Goal: Information Seeking & Learning: Learn about a topic

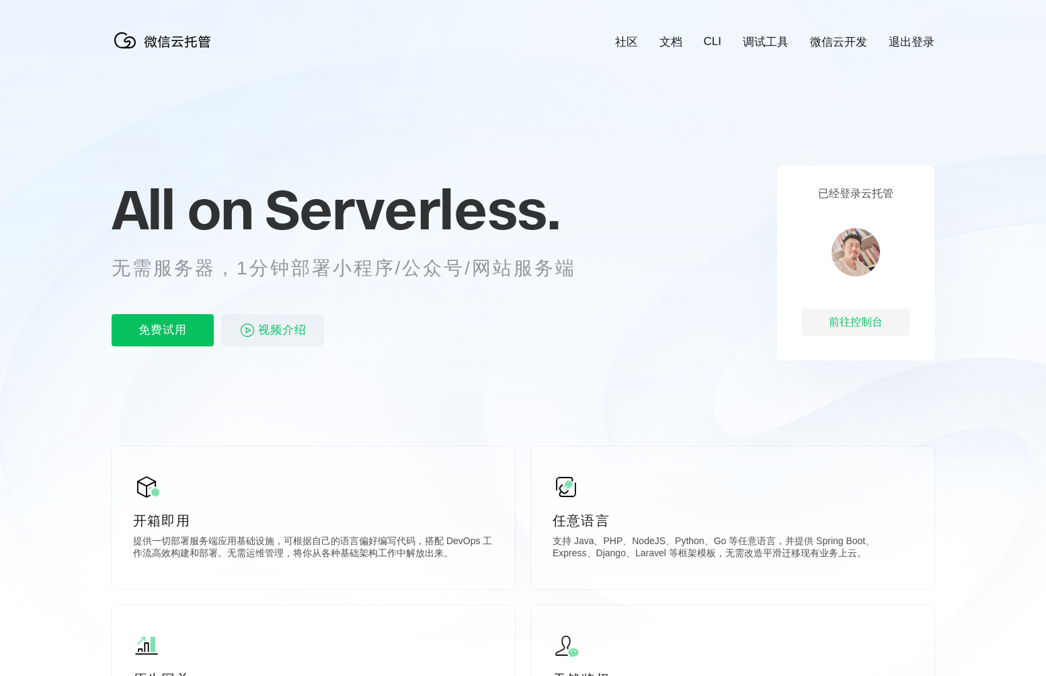
scroll to position [0, 2390]
click at [836, 319] on div "前往控制台" at bounding box center [856, 322] width 108 height 27
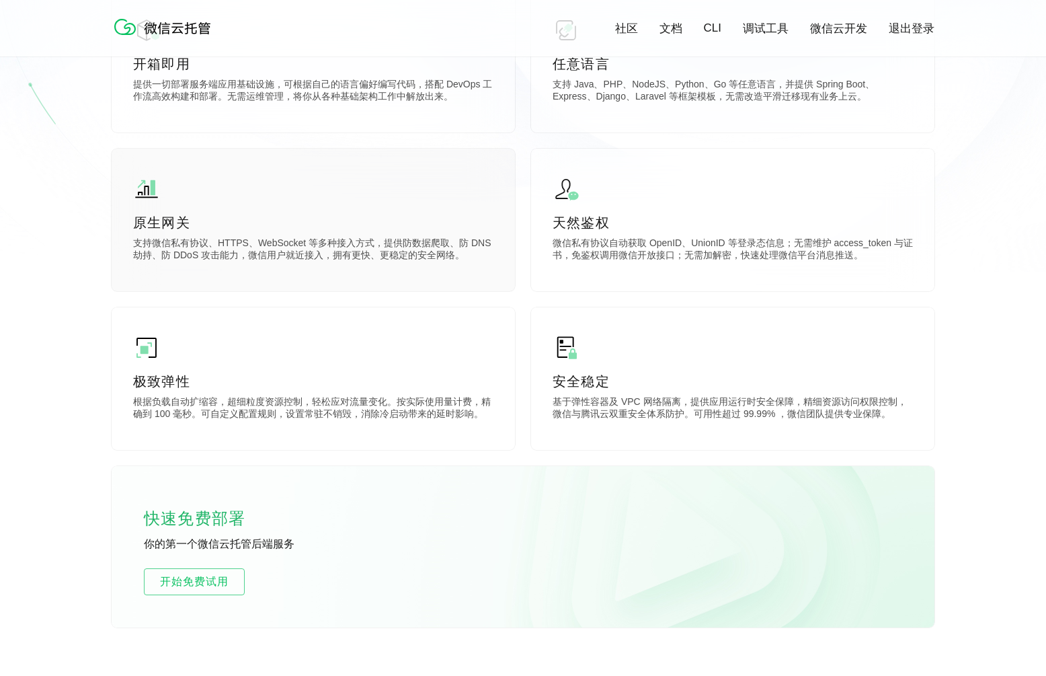
scroll to position [454, 0]
click at [700, 243] on p "微信私有协议自动获取 OpenID、UnionID 等登录态信息；无需维护 access_token 与证书，免鉴权调用微信开放接口；无需加解密，快速处理微信…" at bounding box center [733, 250] width 360 height 27
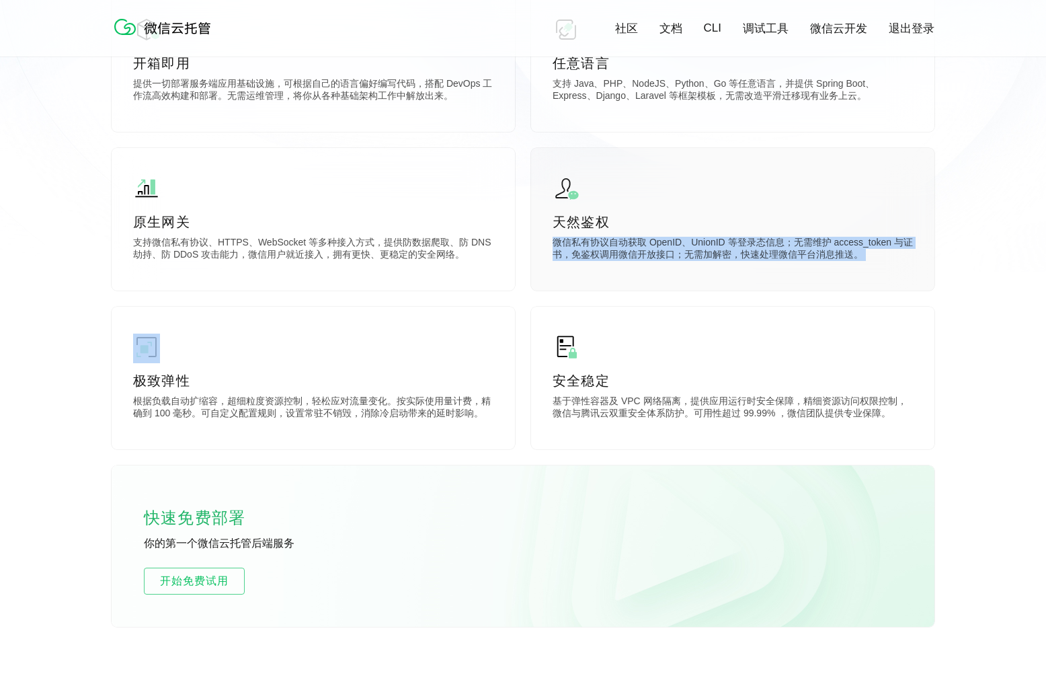
click at [681, 239] on p "微信私有协议自动获取 OpenID、UnionID 等登录态信息；无需维护 access_token 与证书，免鉴权调用微信开放接口；无需加解密，快速处理微信…" at bounding box center [733, 250] width 360 height 27
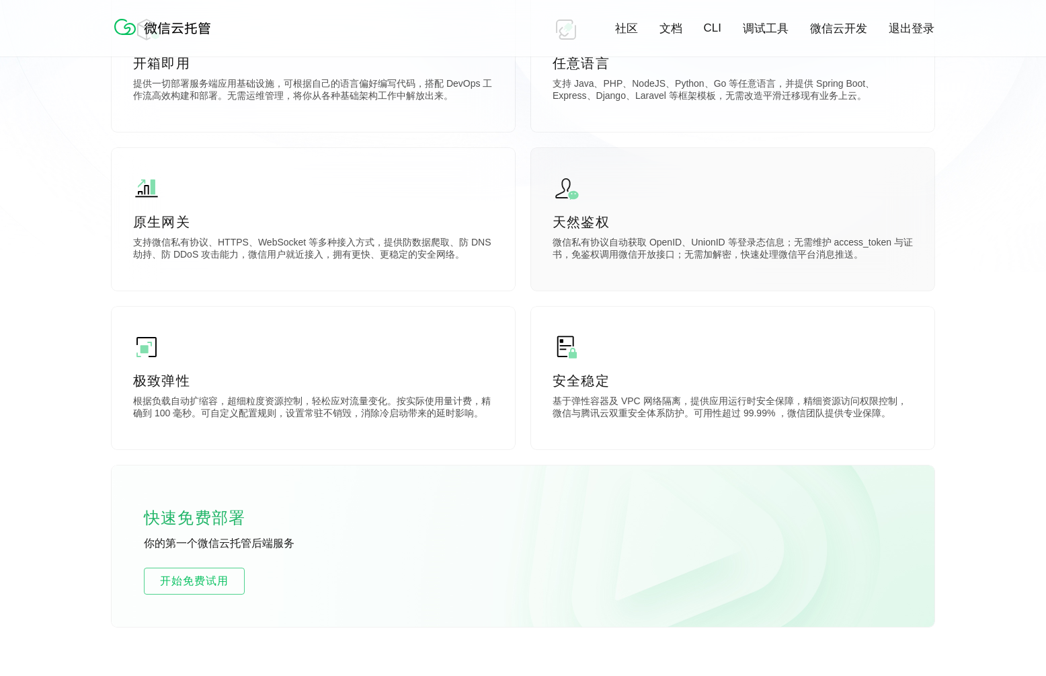
click at [587, 229] on p "天然鉴权" at bounding box center [733, 221] width 360 height 19
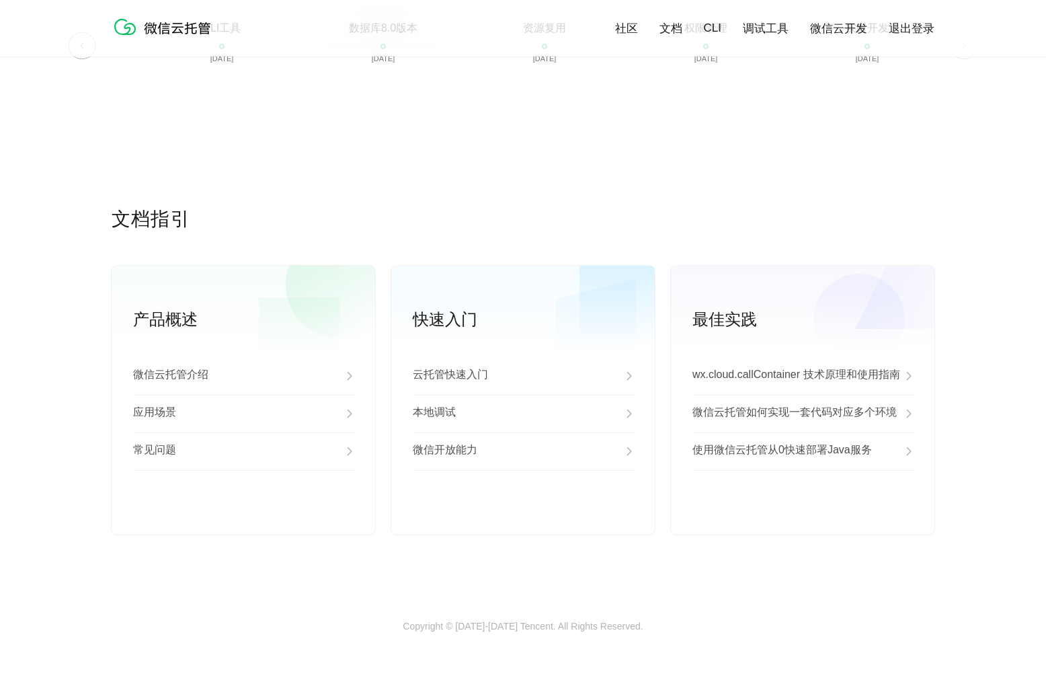
scroll to position [3266, 0]
click at [213, 371] on div "微信云托管介绍" at bounding box center [243, 377] width 220 height 38
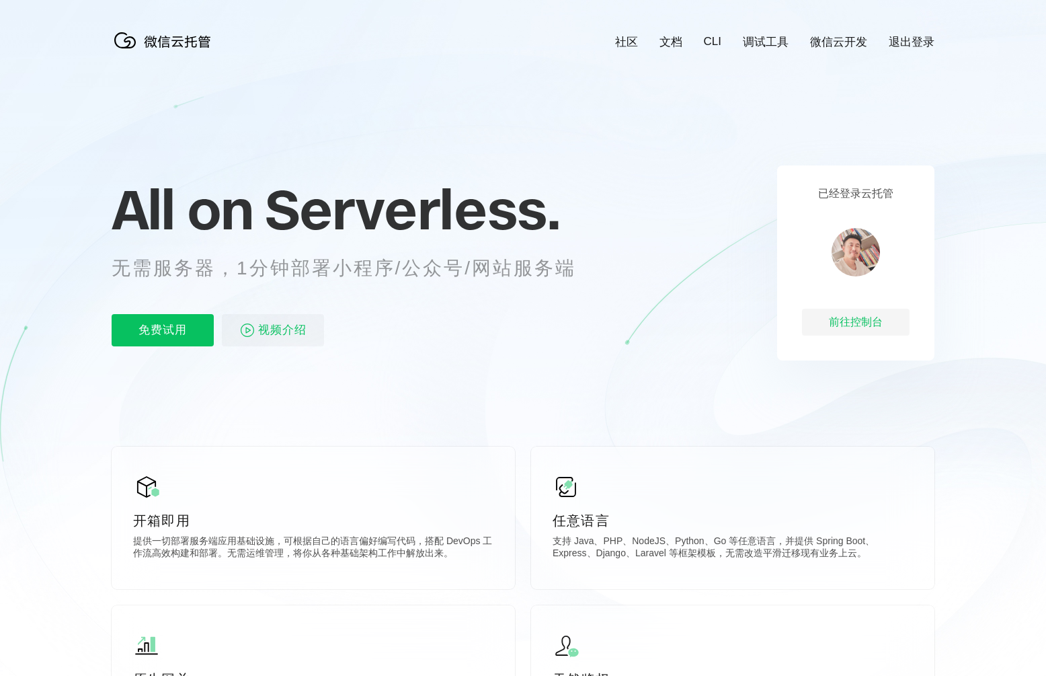
scroll to position [0, 2390]
